Goal: Task Accomplishment & Management: Manage account settings

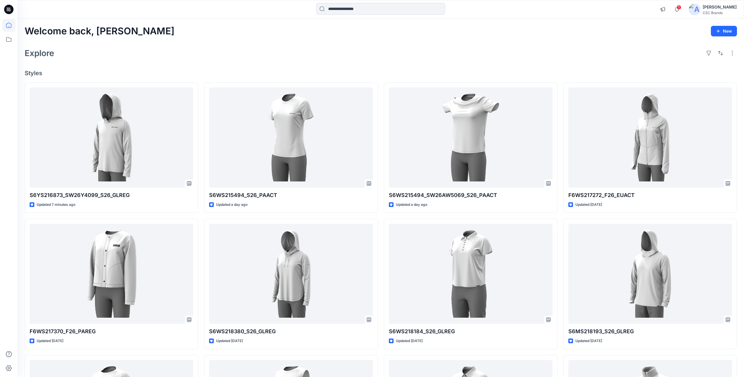
click at [356, 15] on div at bounding box center [380, 9] width 129 height 13
click at [356, 11] on input at bounding box center [380, 9] width 129 height 12
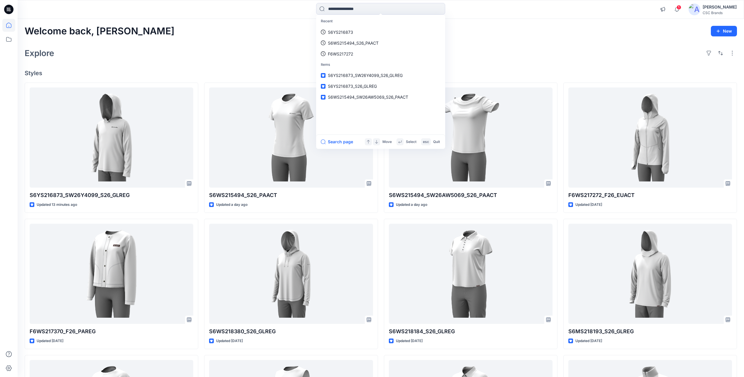
paste input "**********"
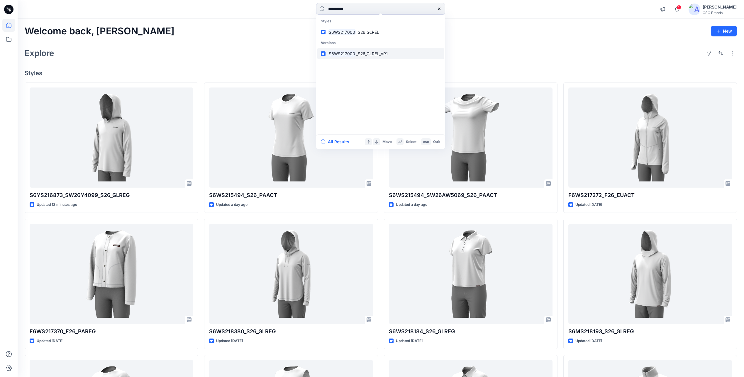
type input "**********"
click at [359, 55] on span "_S26_GLREL_VP1" at bounding box center [372, 53] width 32 height 5
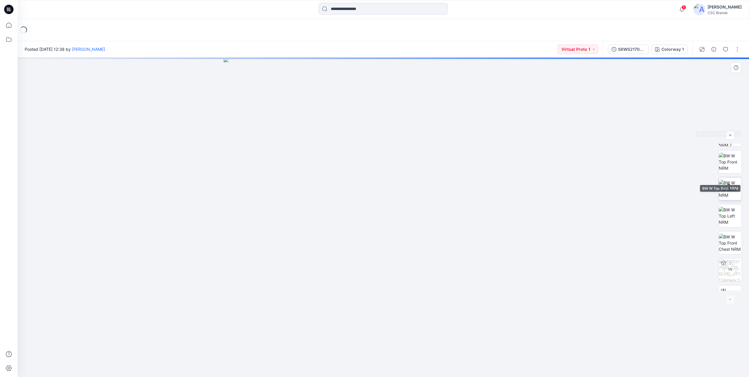
scroll to position [93, 0]
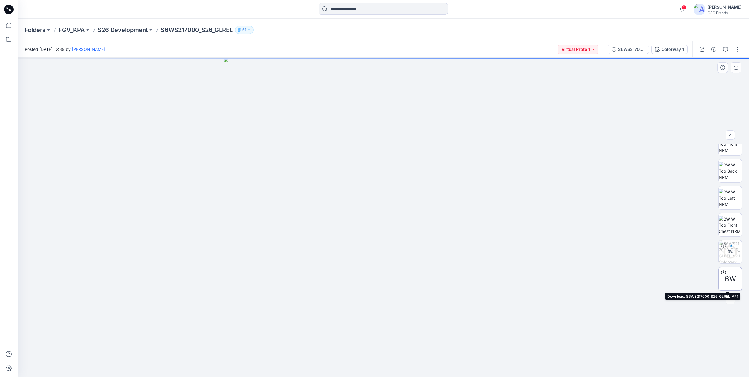
click at [722, 272] on icon at bounding box center [723, 271] width 2 height 3
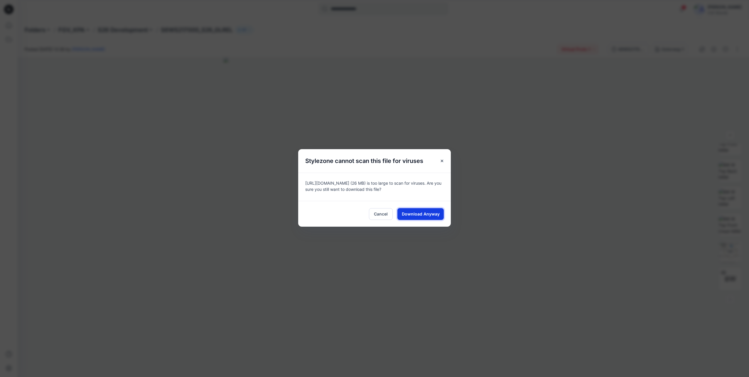
click at [402, 213] on span "Download Anyway" at bounding box center [421, 214] width 38 height 6
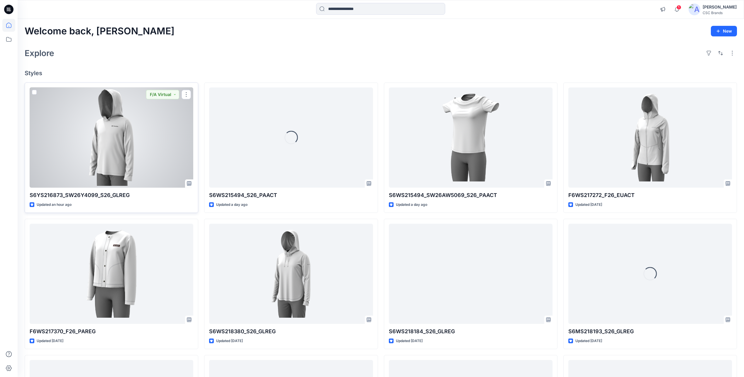
click at [172, 136] on div at bounding box center [112, 137] width 164 height 100
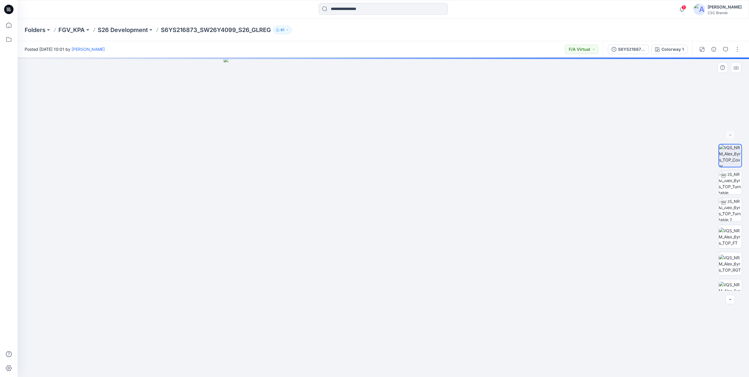
drag, startPoint x: 258, startPoint y: 176, endPoint x: 246, endPoint y: 176, distance: 12.6
click at [246, 176] on img at bounding box center [383, 216] width 319 height 319
click at [737, 54] on button "button" at bounding box center [736, 49] width 9 height 9
click at [646, 105] on div at bounding box center [383, 216] width 731 height 319
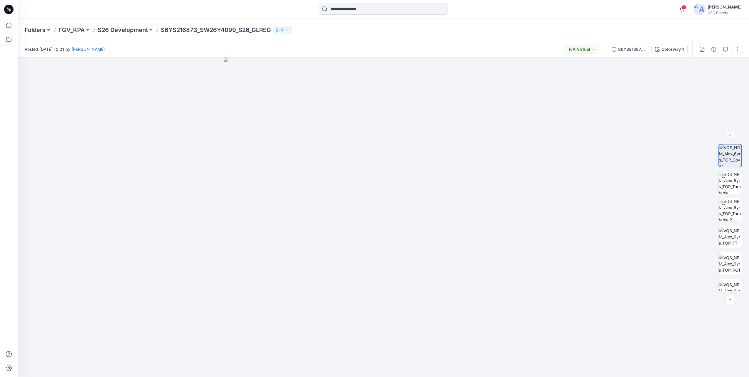
click at [736, 48] on button "button" at bounding box center [736, 49] width 9 height 9
click at [714, 78] on button "Edit" at bounding box center [712, 79] width 54 height 11
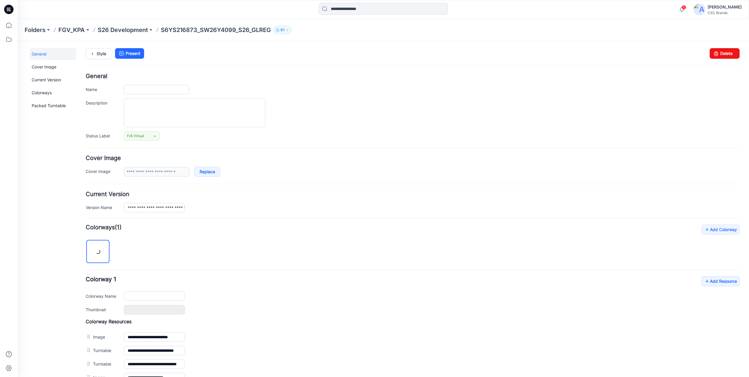
type input "**********"
drag, startPoint x: 710, startPoint y: 58, endPoint x: 420, endPoint y: 63, distance: 289.9
click at [712, 58] on icon at bounding box center [716, 53] width 8 height 11
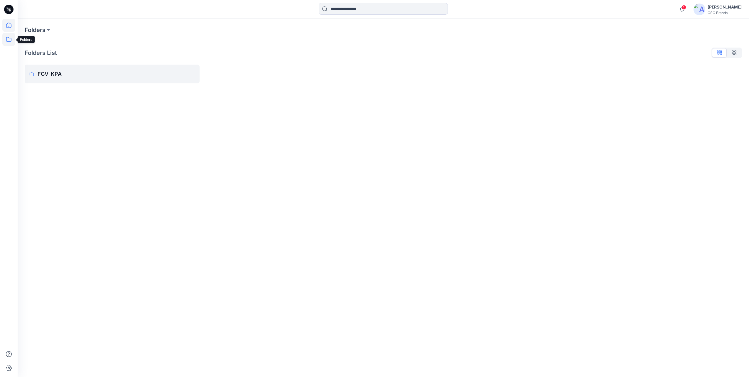
click at [7, 28] on icon at bounding box center [8, 25] width 5 height 5
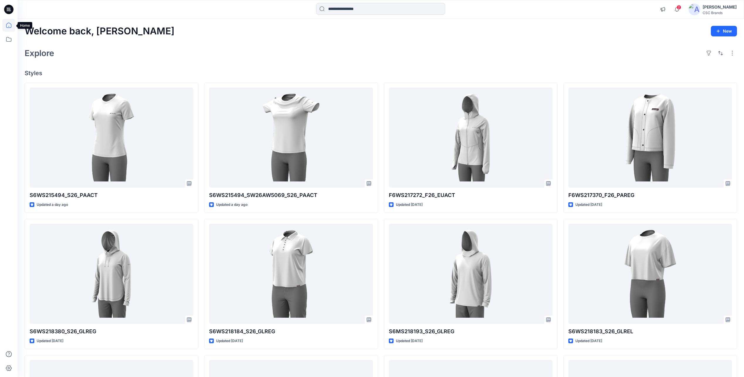
click at [5, 25] on icon at bounding box center [8, 25] width 13 height 13
click at [9, 25] on icon at bounding box center [8, 25] width 13 height 13
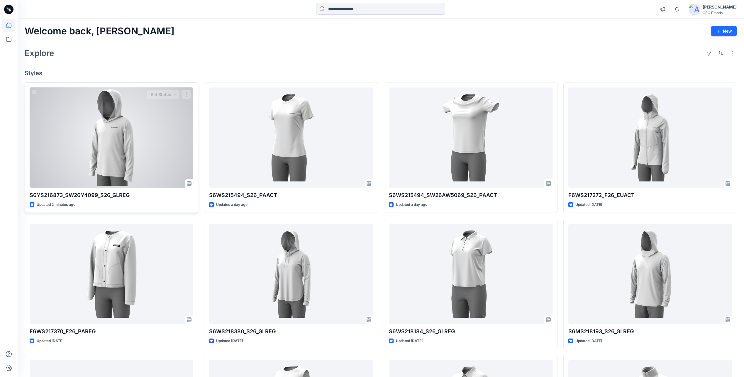
click at [136, 125] on div at bounding box center [112, 137] width 164 height 100
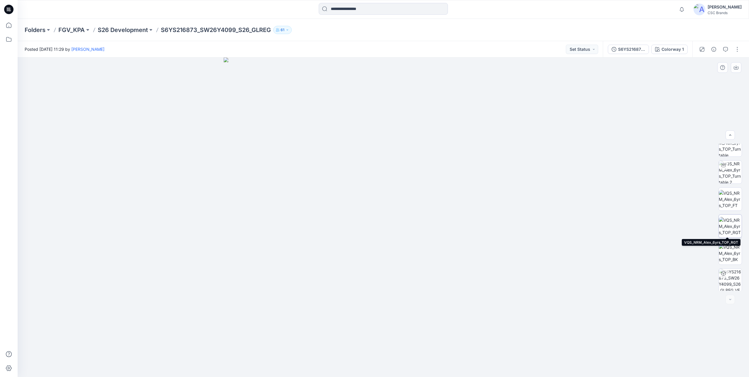
scroll to position [39, 0]
click at [740, 48] on button "button" at bounding box center [736, 49] width 9 height 9
click at [703, 80] on button "Edit" at bounding box center [712, 79] width 54 height 11
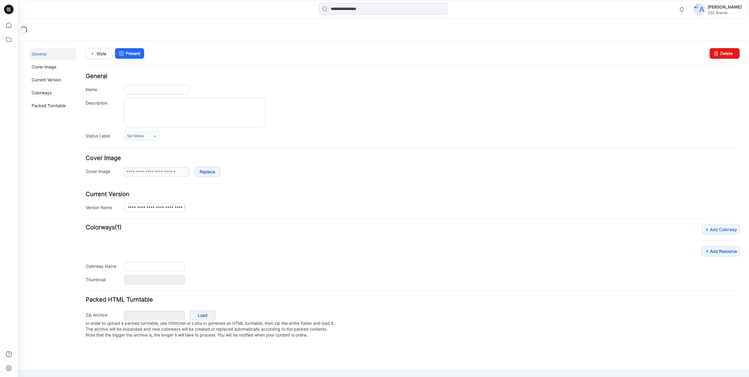
type input "**********"
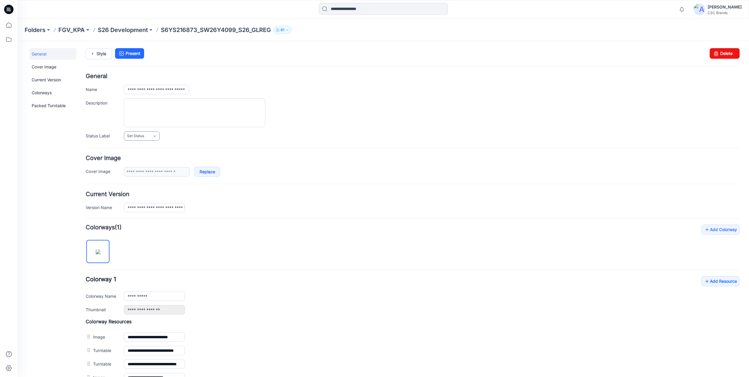
click at [153, 136] on icon at bounding box center [154, 136] width 5 height 5
click at [141, 203] on link "F/A Virtual" at bounding box center [147, 200] width 45 height 12
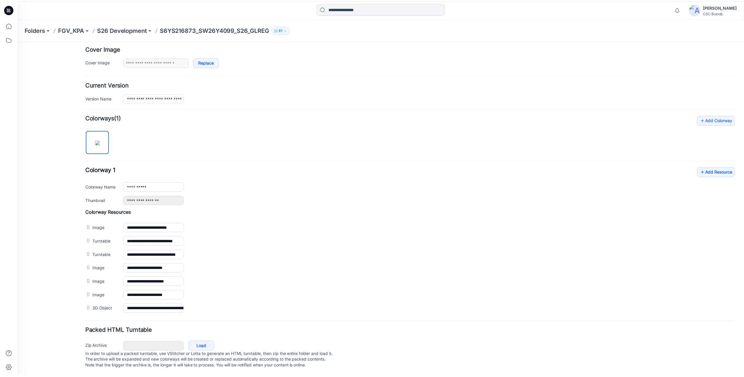
scroll to position [115, 0]
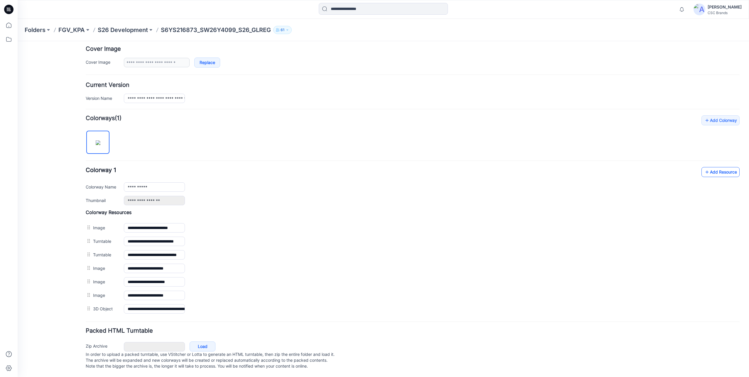
click at [711, 169] on link "Add Resource" at bounding box center [720, 172] width 38 height 10
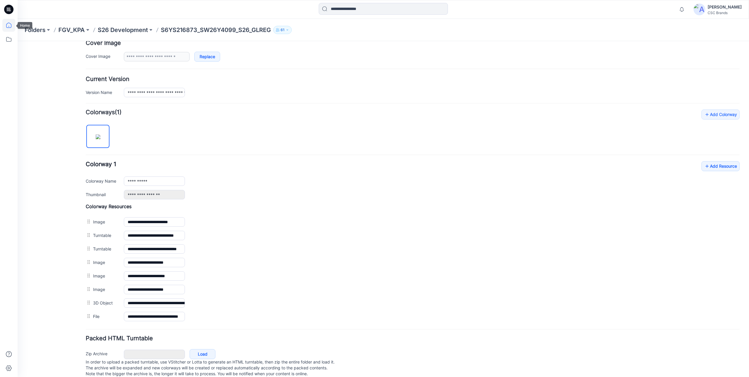
click at [9, 27] on icon at bounding box center [8, 25] width 13 height 13
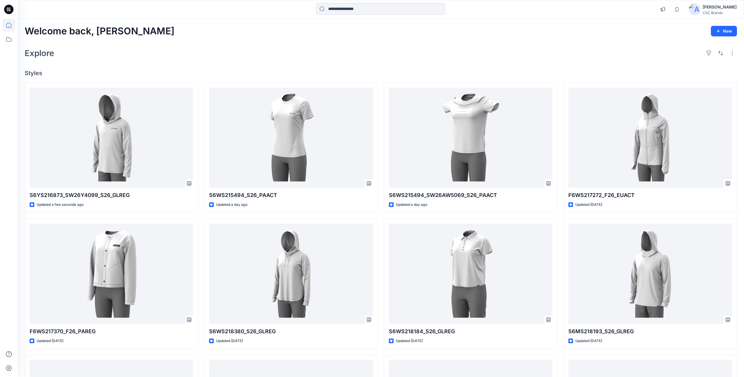
click at [201, 25] on div "Welcome back, [PERSON_NAME] New Explore Styles S6YS216873_SW26Y4099_S26_GLREG U…" at bounding box center [381, 266] width 727 height 494
